Goal: Navigation & Orientation: Find specific page/section

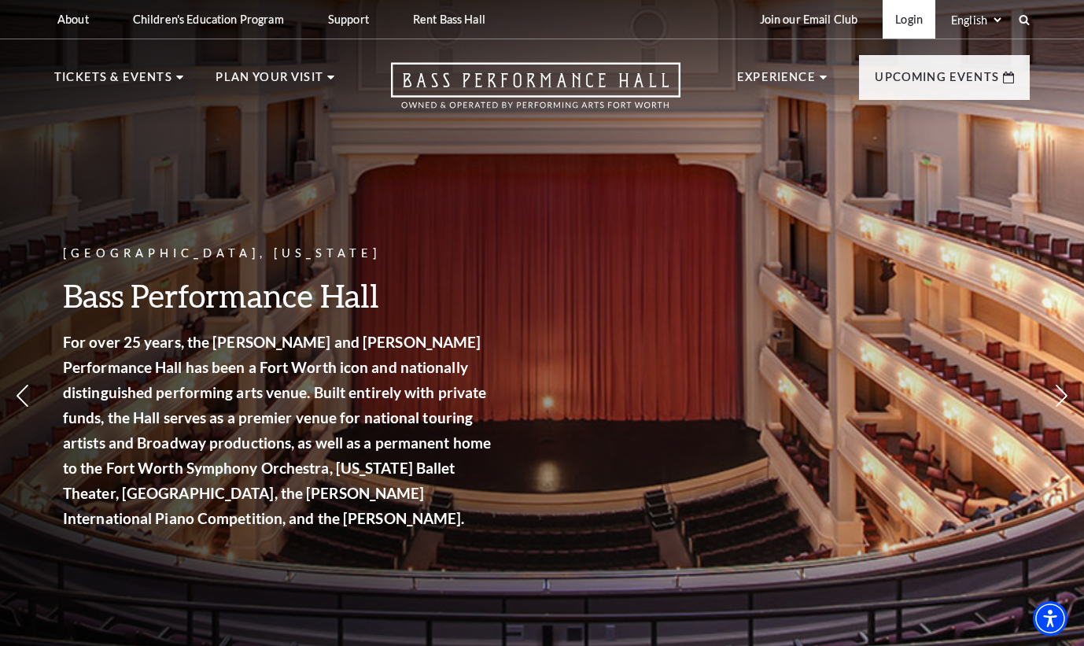
click at [902, 20] on link "Login" at bounding box center [909, 19] width 53 height 39
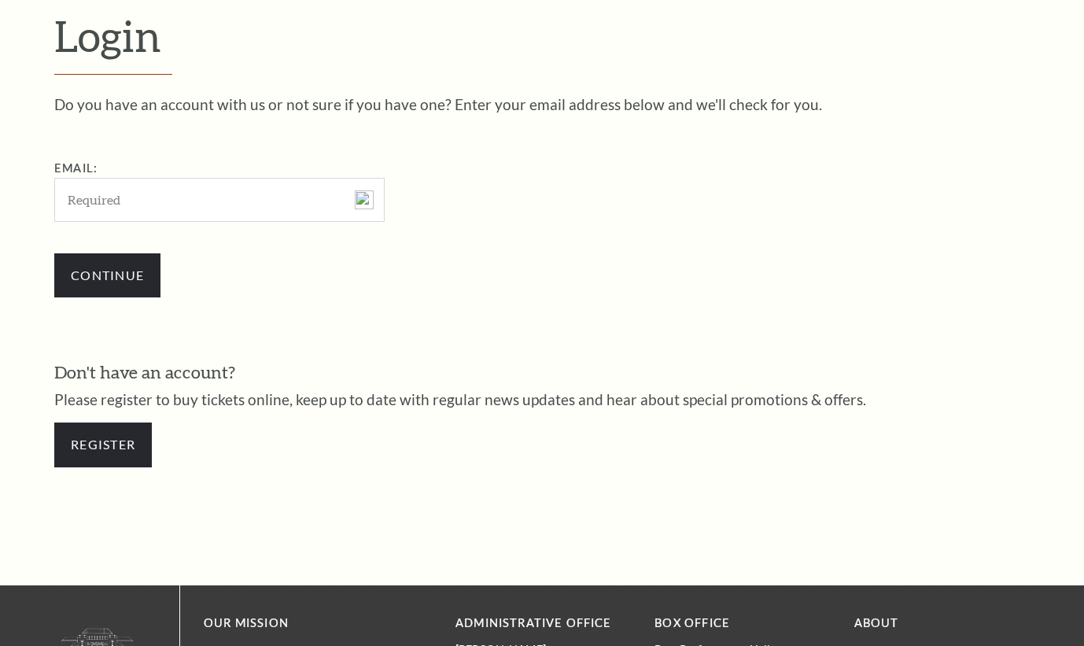
scroll to position [444, 0]
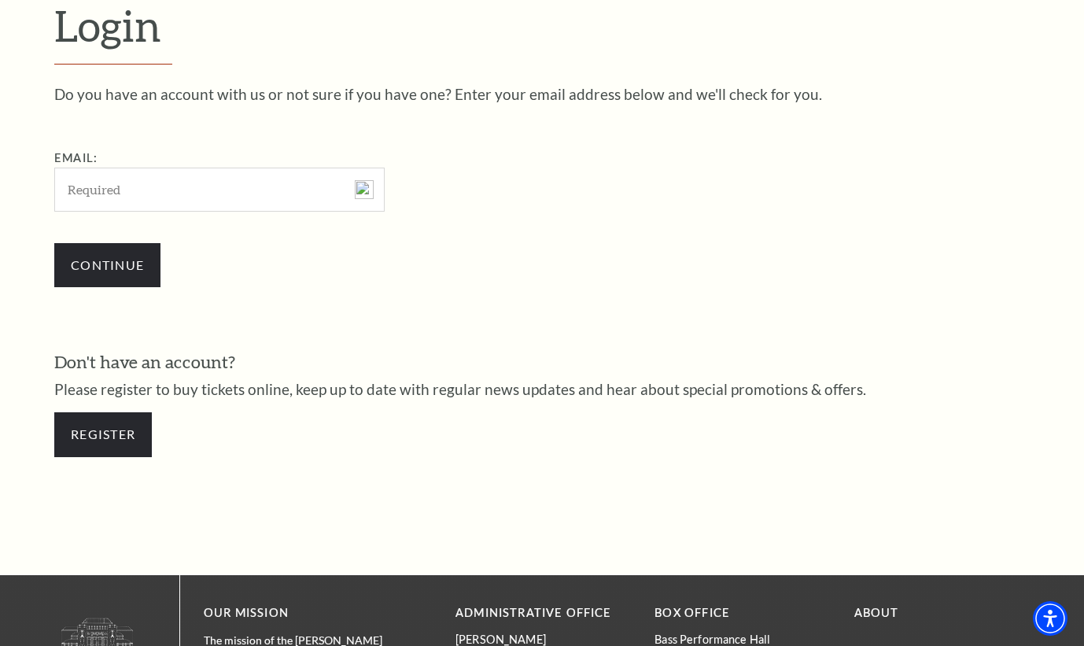
click at [78, 184] on input "Email:" at bounding box center [219, 189] width 330 height 43
type input "[EMAIL_ADDRESS][DOMAIN_NAME]"
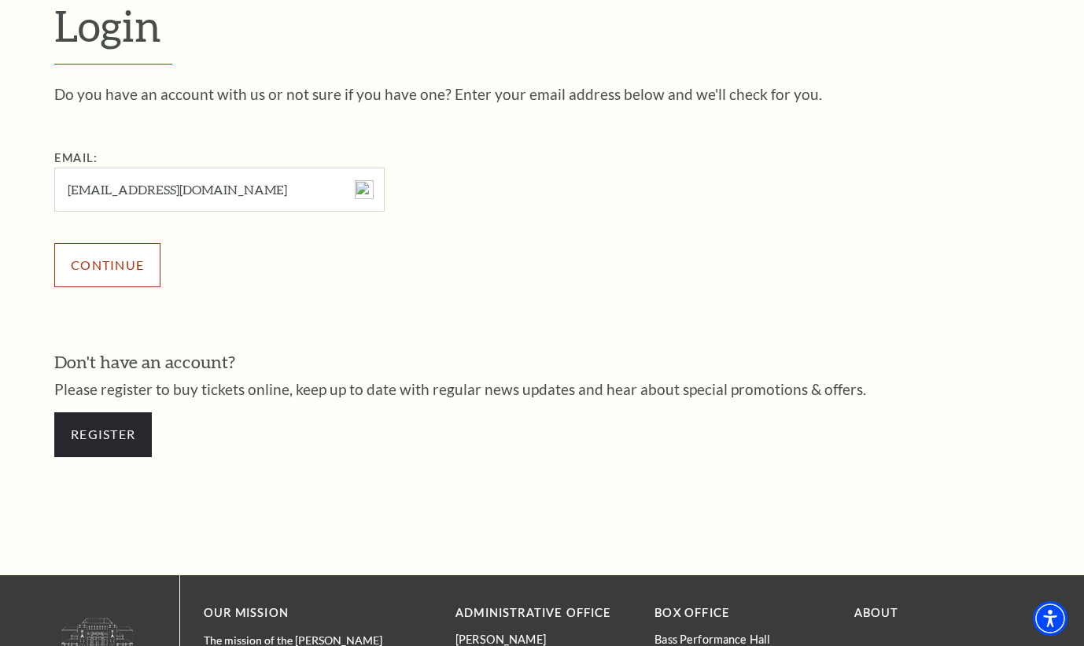
click at [117, 260] on input "Continue" at bounding box center [107, 265] width 106 height 44
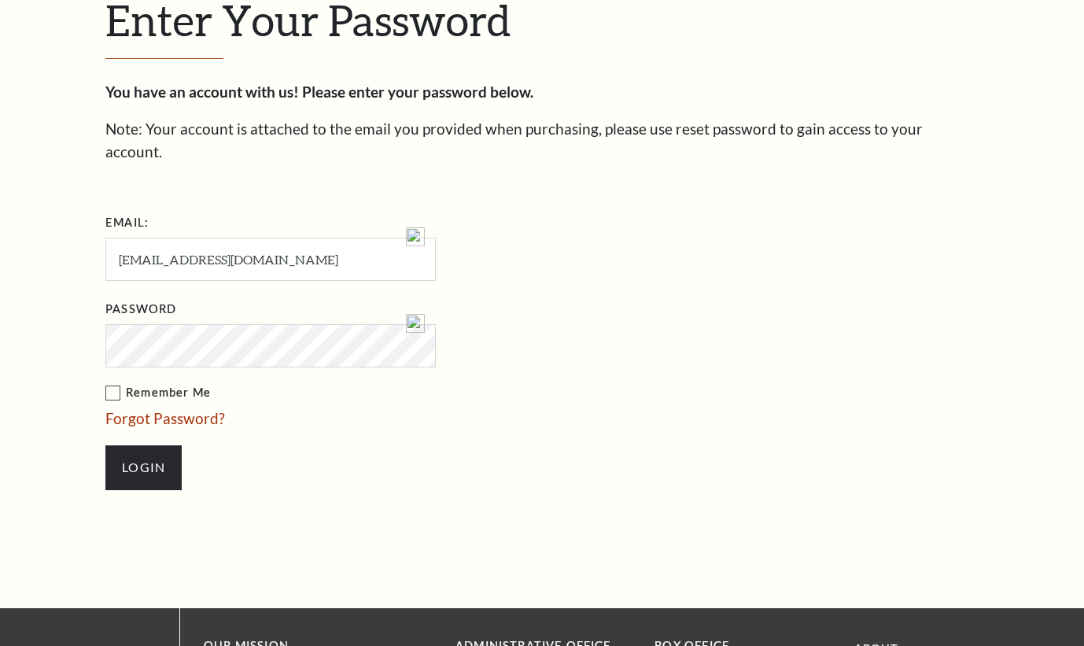
scroll to position [459, 0]
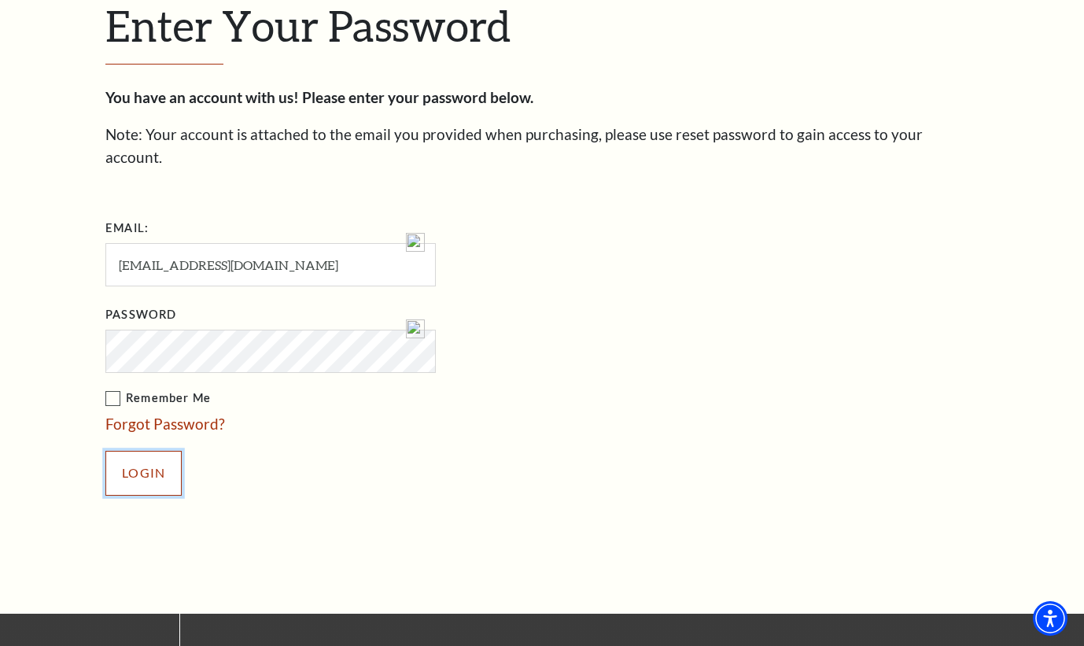
click at [139, 458] on input "Login" at bounding box center [143, 473] width 76 height 44
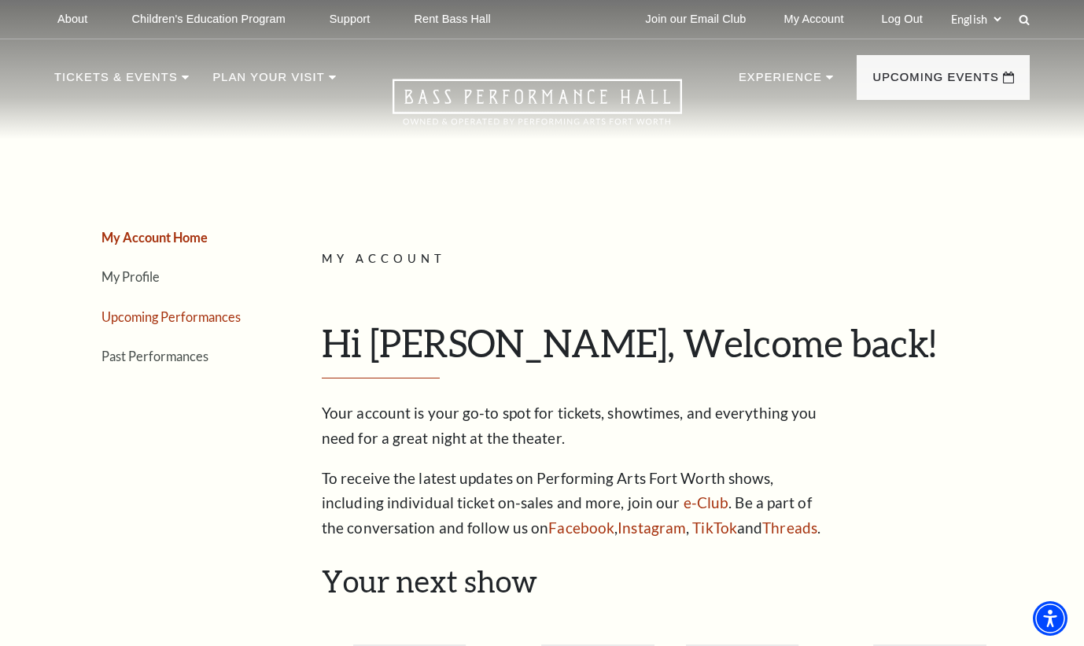
click at [153, 315] on link "Upcoming Performances" at bounding box center [170, 316] width 139 height 15
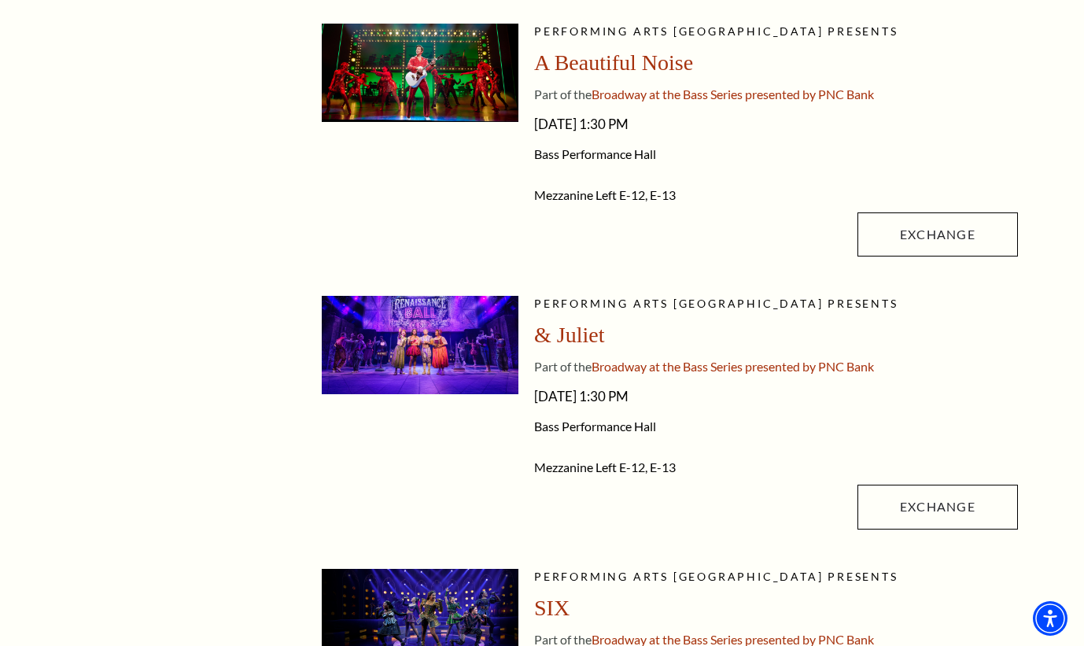
scroll to position [865, 0]
